Goal: Task Accomplishment & Management: Manage account settings

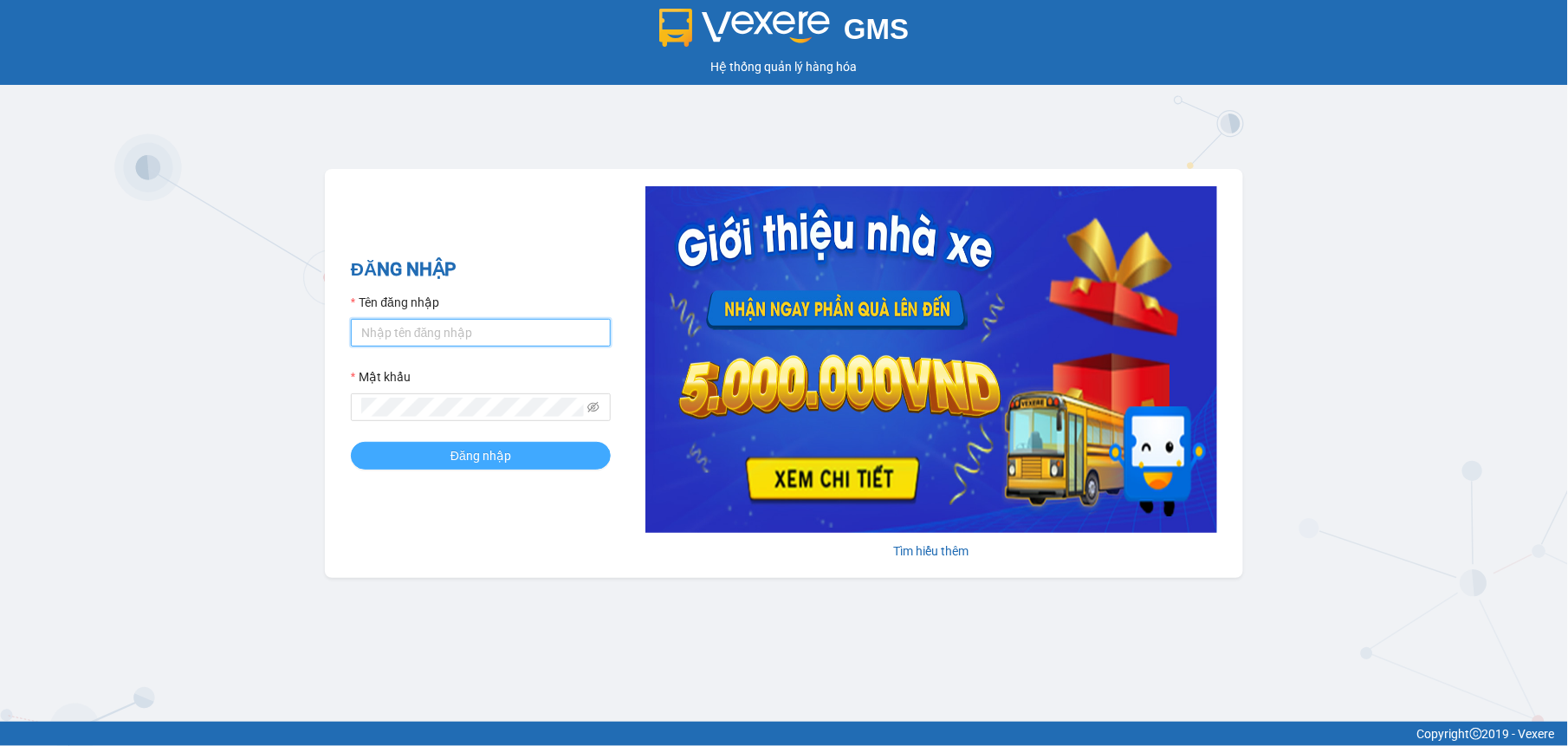
type input "nguyenntt.petrobp"
click at [450, 465] on span "Đăng nhập" at bounding box center [481, 456] width 61 height 19
type input "nguyenntt.petrobp"
click at [472, 455] on span "Đăng nhập" at bounding box center [481, 456] width 61 height 19
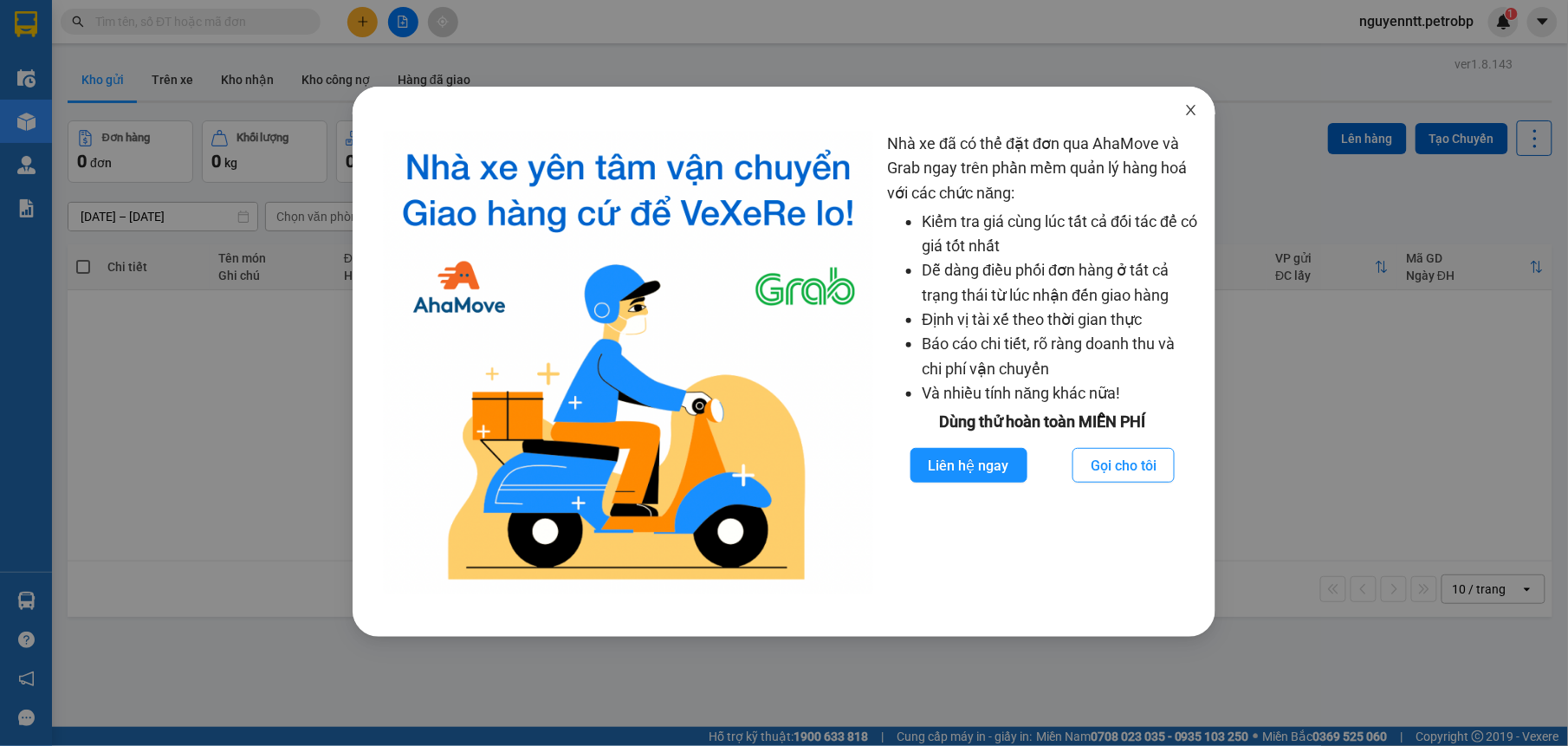
click at [1200, 118] on span "Close" at bounding box center [1191, 111] width 49 height 49
